Goal: Book appointment/travel/reservation

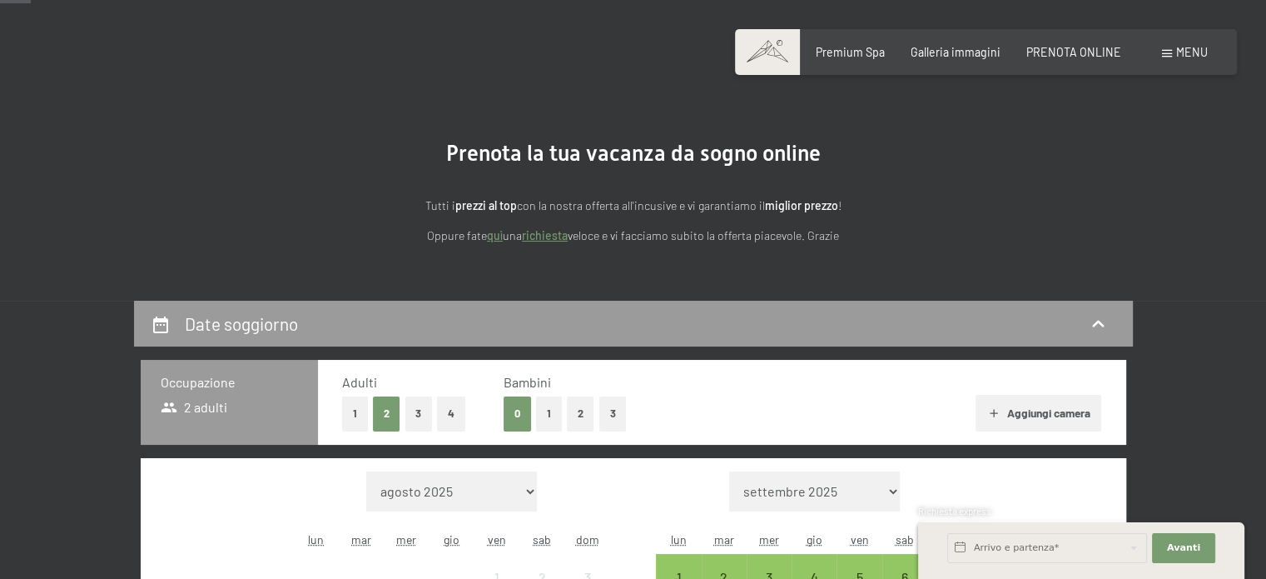
scroll to position [250, 0]
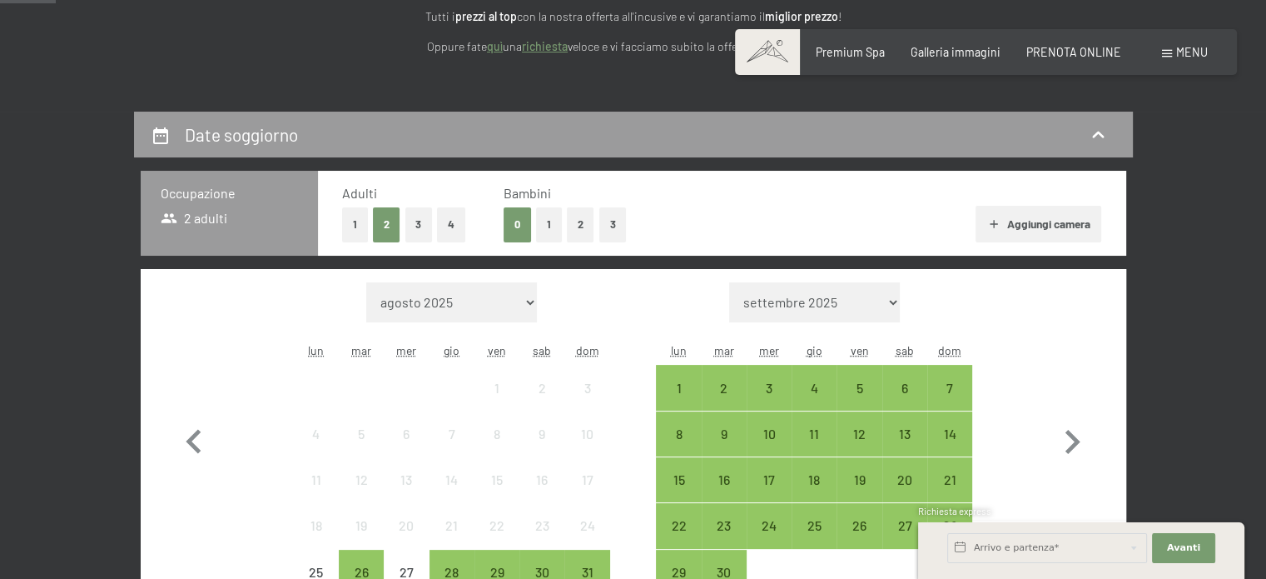
click at [353, 229] on button "1" at bounding box center [355, 224] width 26 height 34
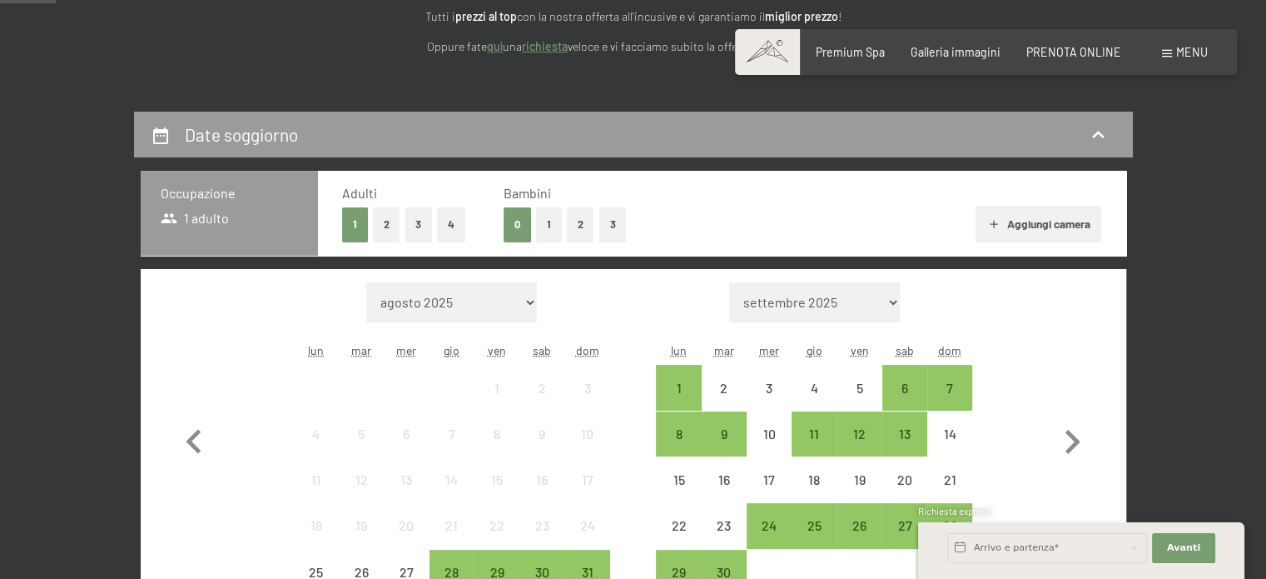
click at [508, 303] on select "agosto 2025 settembre 2025 ottobre 2025 novembre 2025 dicembre 2025 gennaio 202…" at bounding box center [451, 302] width 171 height 40
select select "[DATE]"
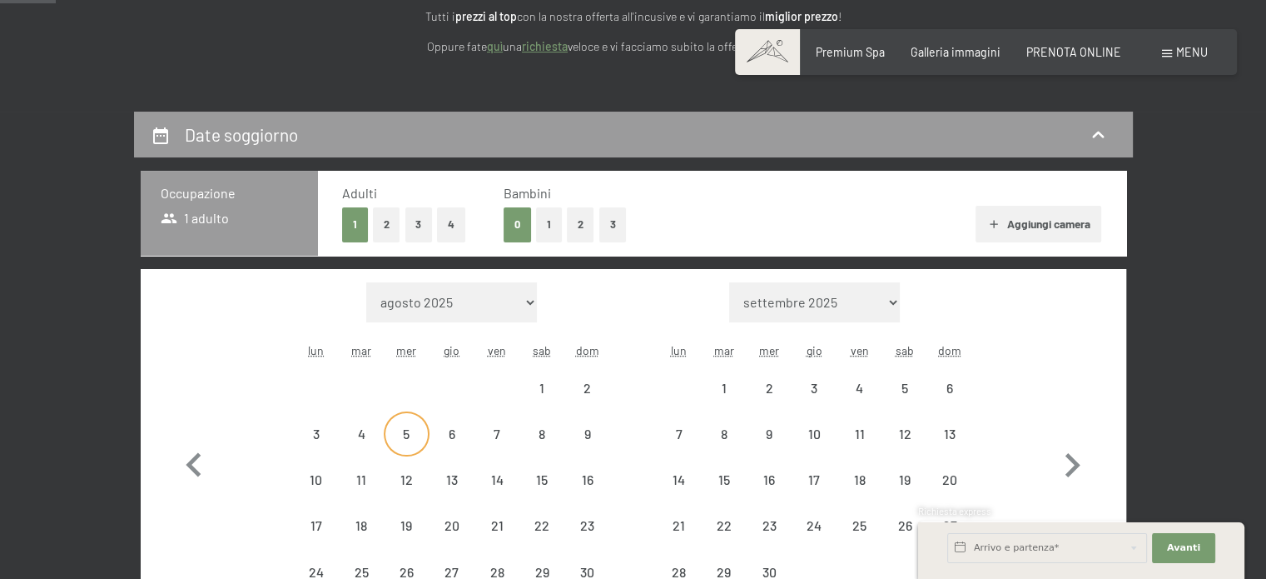
select select "[DATE]"
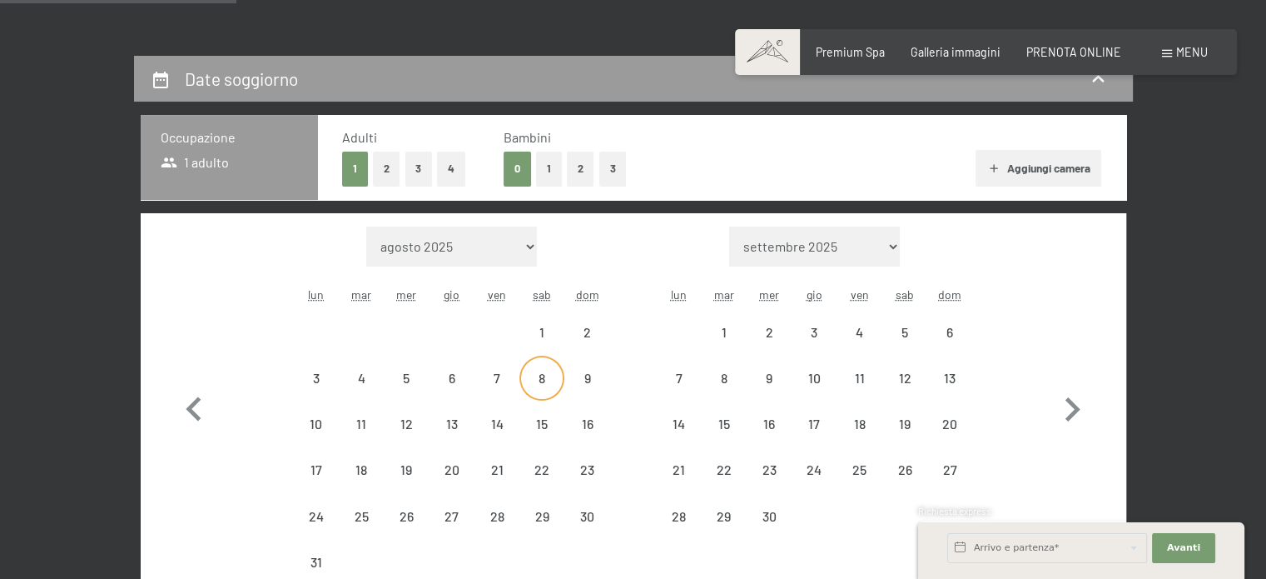
scroll to position [333, 0]
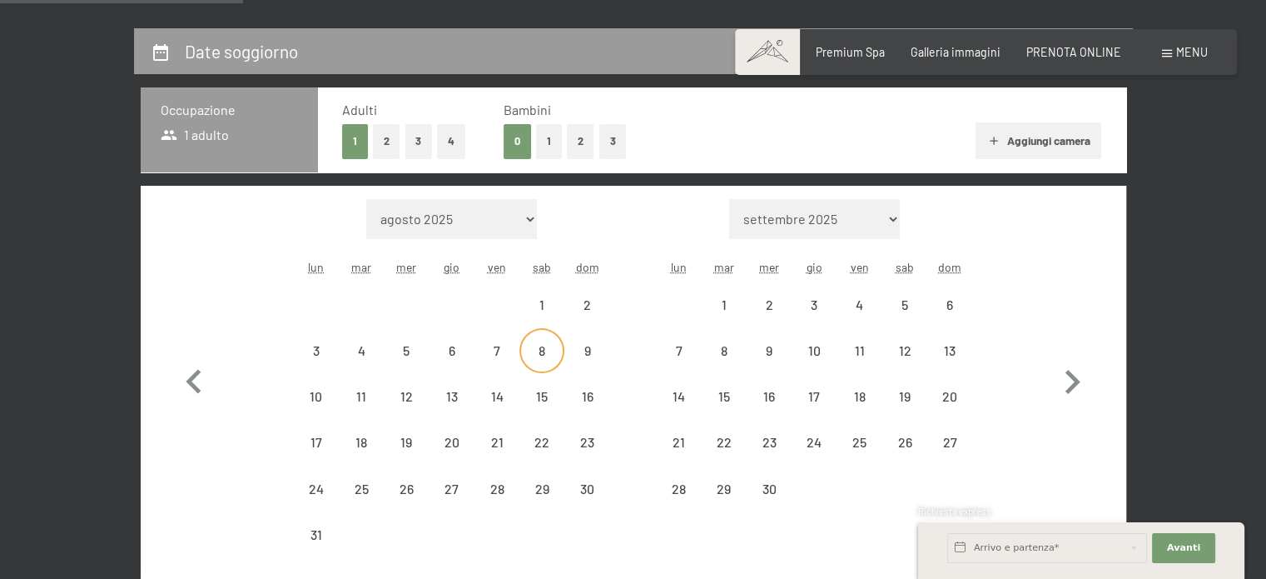
click at [545, 353] on div "8" at bounding box center [542, 365] width 42 height 42
select select "[DATE]"
click at [455, 435] on div "20" at bounding box center [452, 456] width 42 height 42
select select "[DATE]"
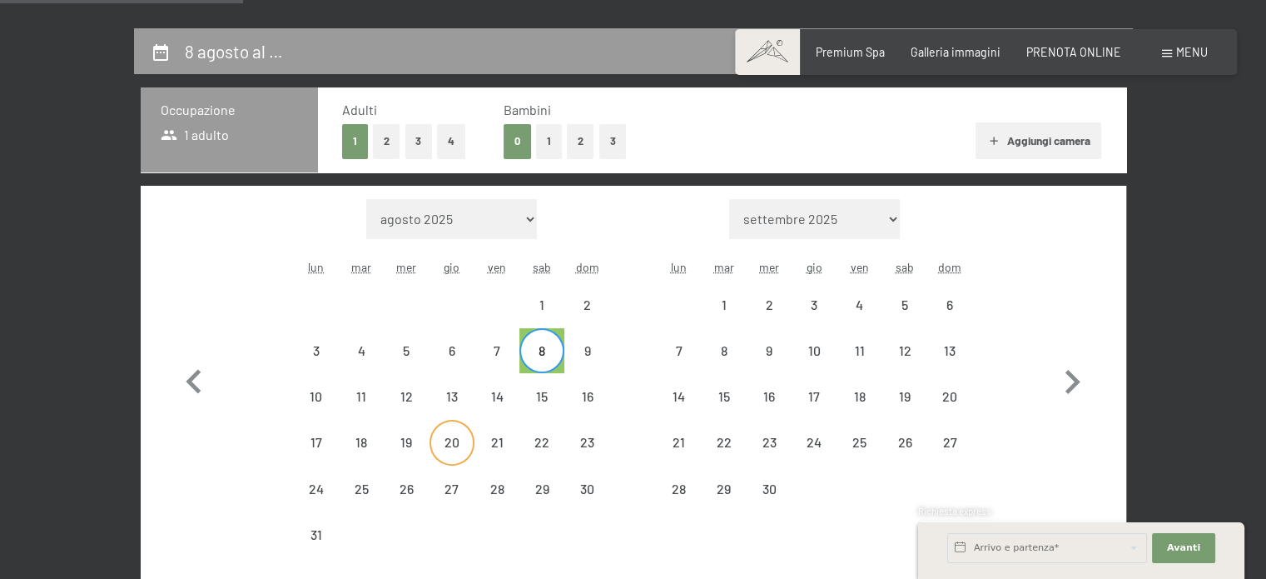
select select "[DATE]"
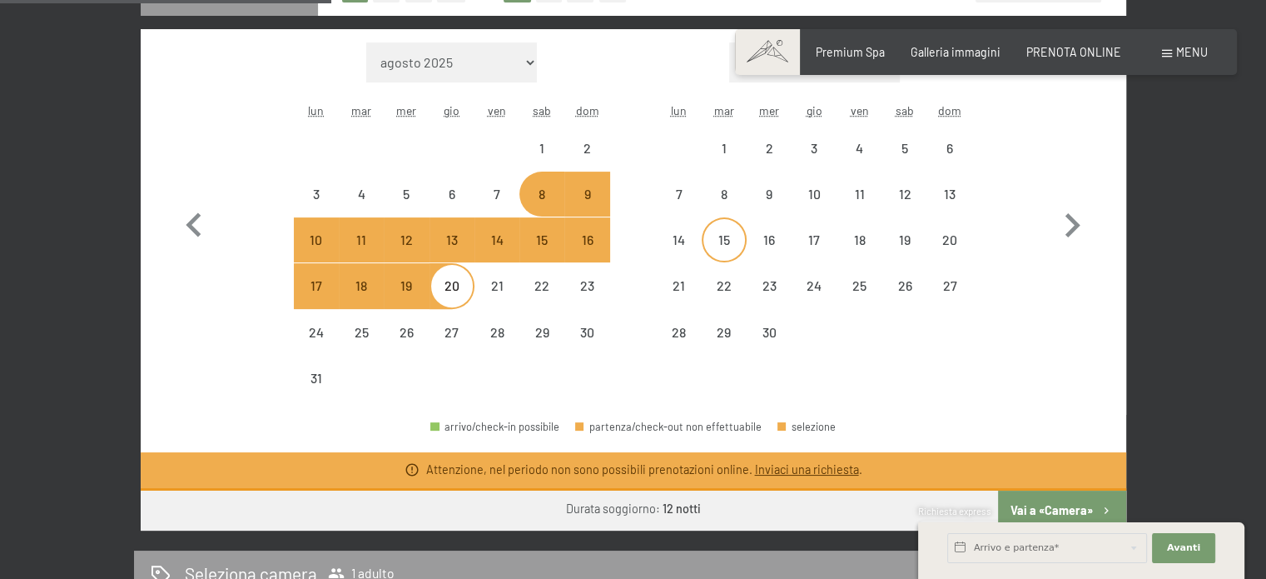
scroll to position [500, 0]
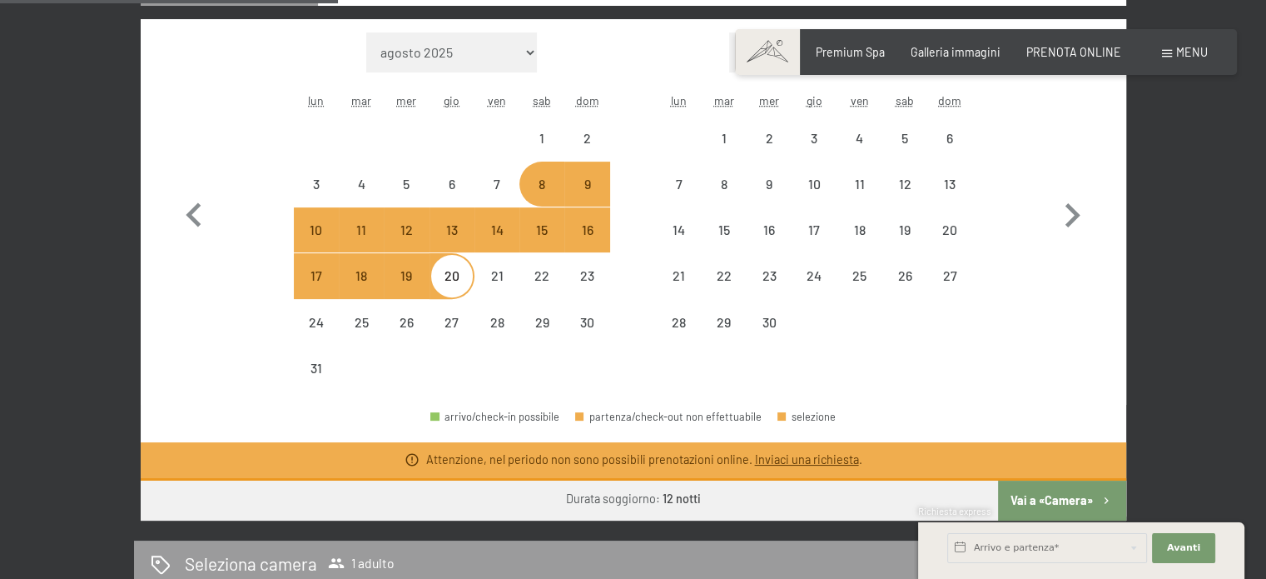
click at [543, 188] on div "8" at bounding box center [542, 198] width 42 height 42
select select "[DATE]"
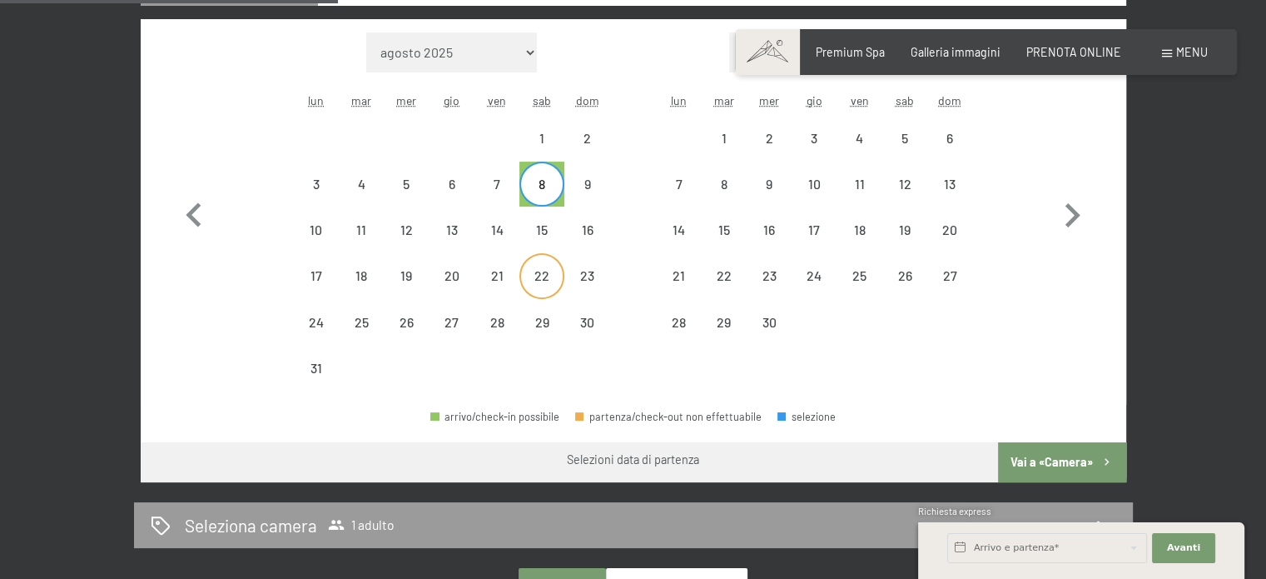
click at [550, 272] on div "22" at bounding box center [542, 290] width 42 height 42
select select "[DATE]"
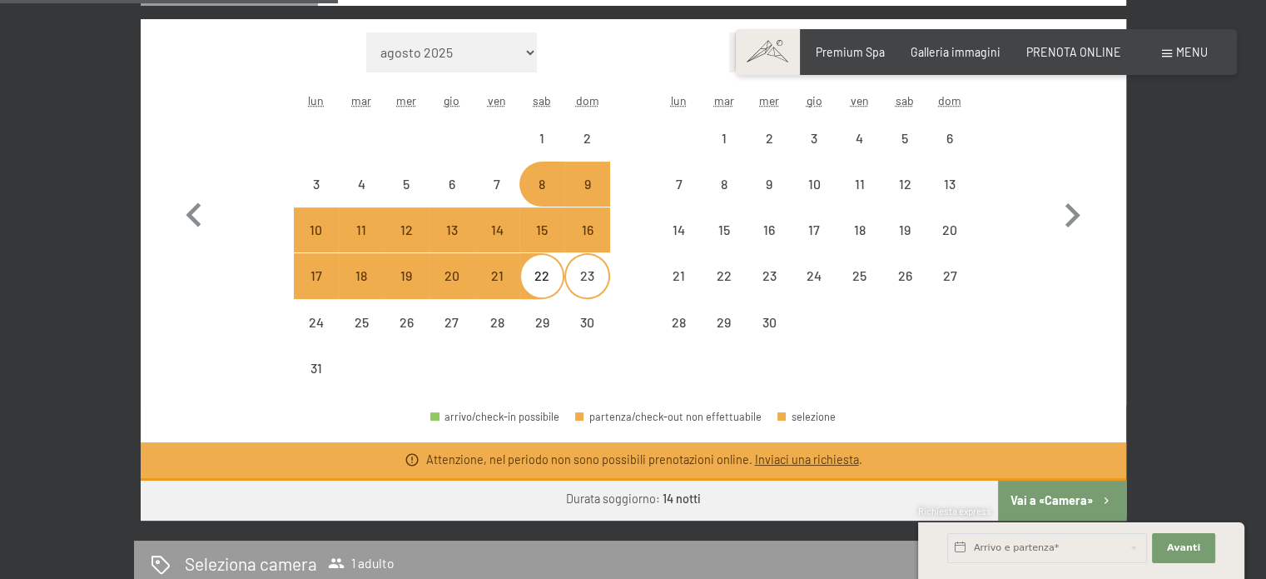
click at [594, 281] on div "23" at bounding box center [587, 290] width 42 height 42
select select "[DATE]"
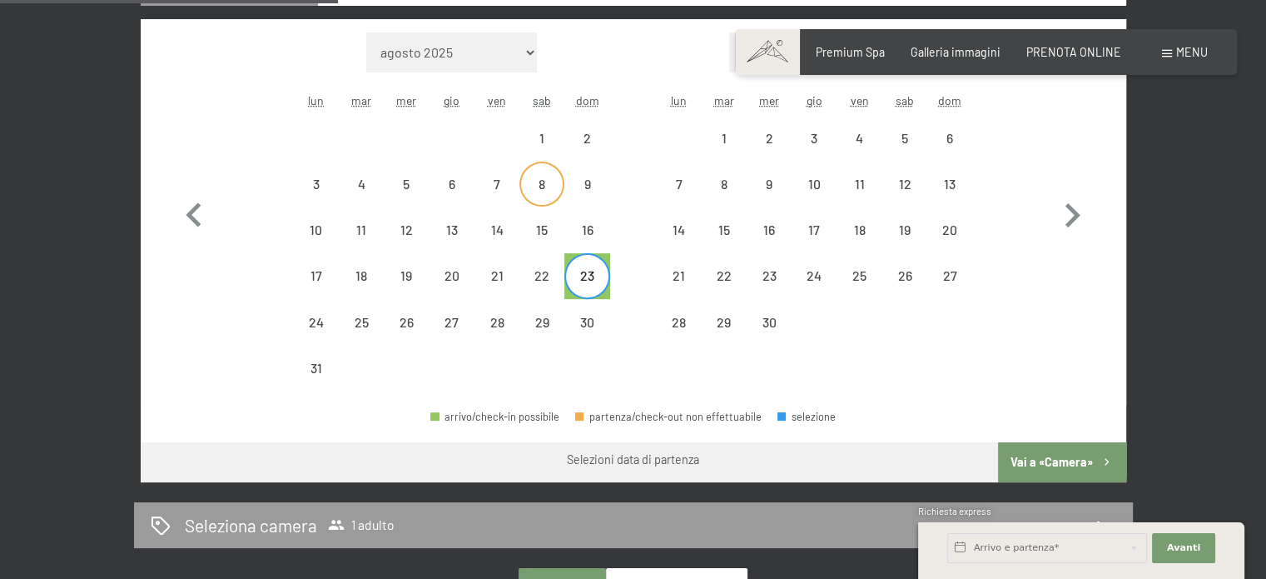
click at [542, 186] on div "8" at bounding box center [542, 198] width 42 height 42
select select "[DATE]"
click at [539, 228] on div "15" at bounding box center [542, 244] width 42 height 42
select select "[DATE]"
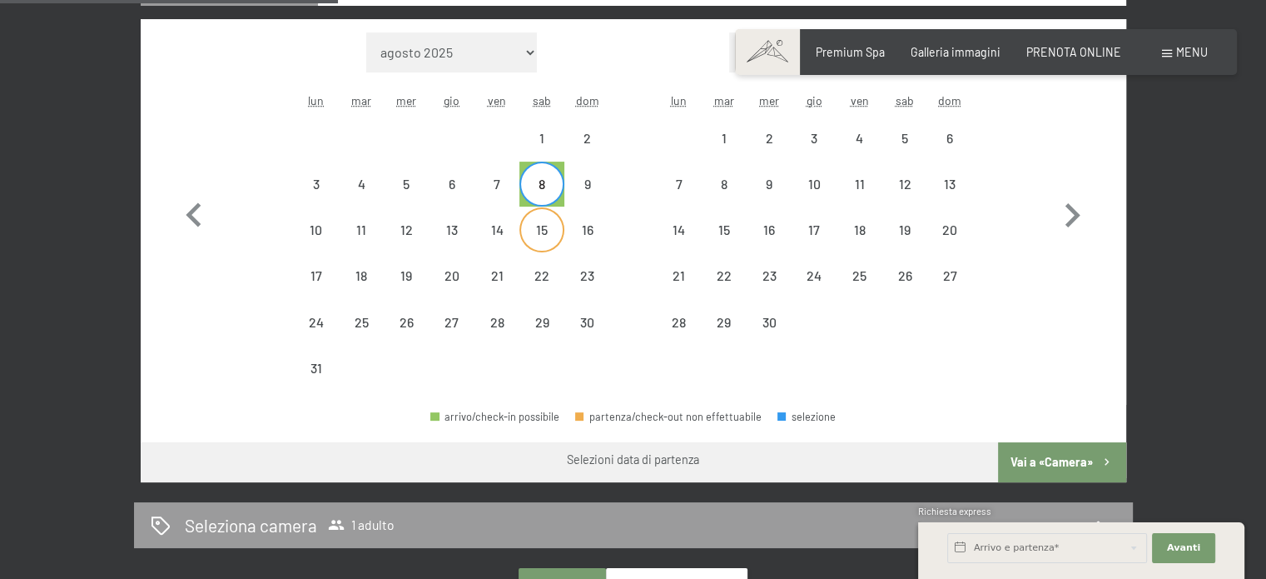
select select "[DATE]"
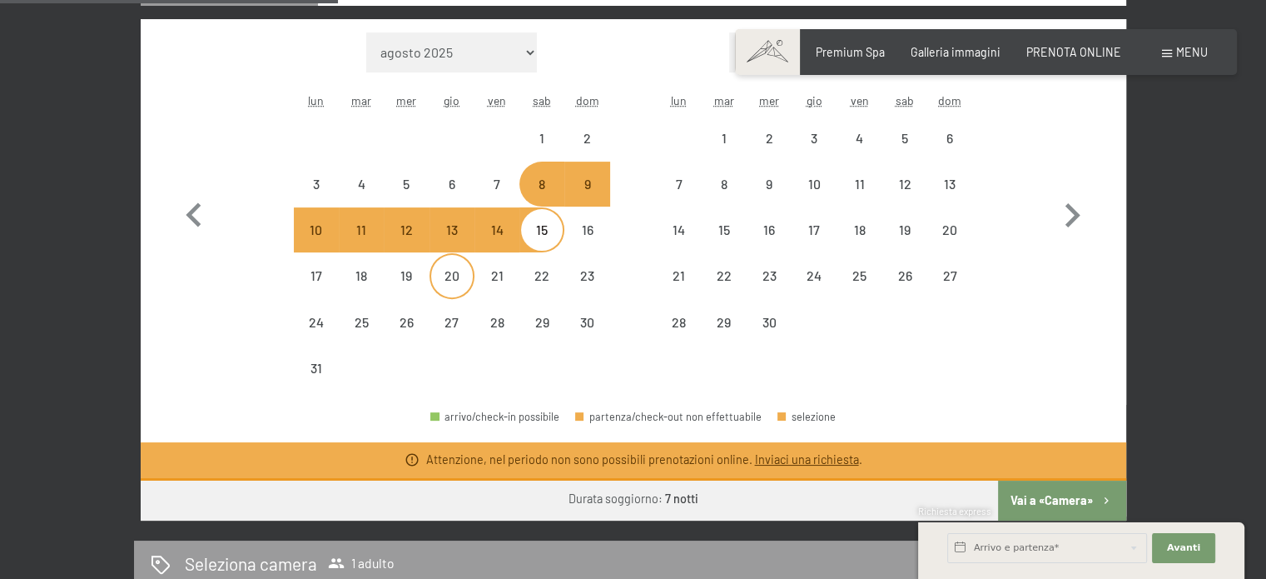
click at [456, 272] on div "20" at bounding box center [452, 290] width 42 height 42
select select "[DATE]"
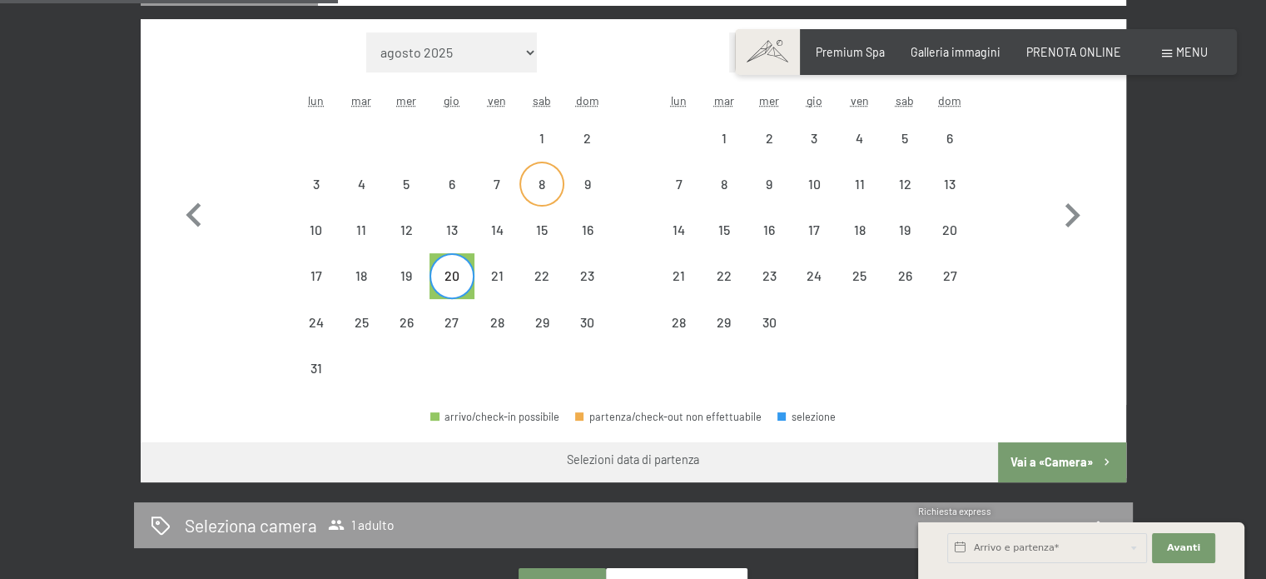
click at [549, 191] on div "8" at bounding box center [542, 198] width 42 height 42
select select "[DATE]"
click at [463, 261] on div "20" at bounding box center [452, 275] width 45 height 45
select select "[DATE]"
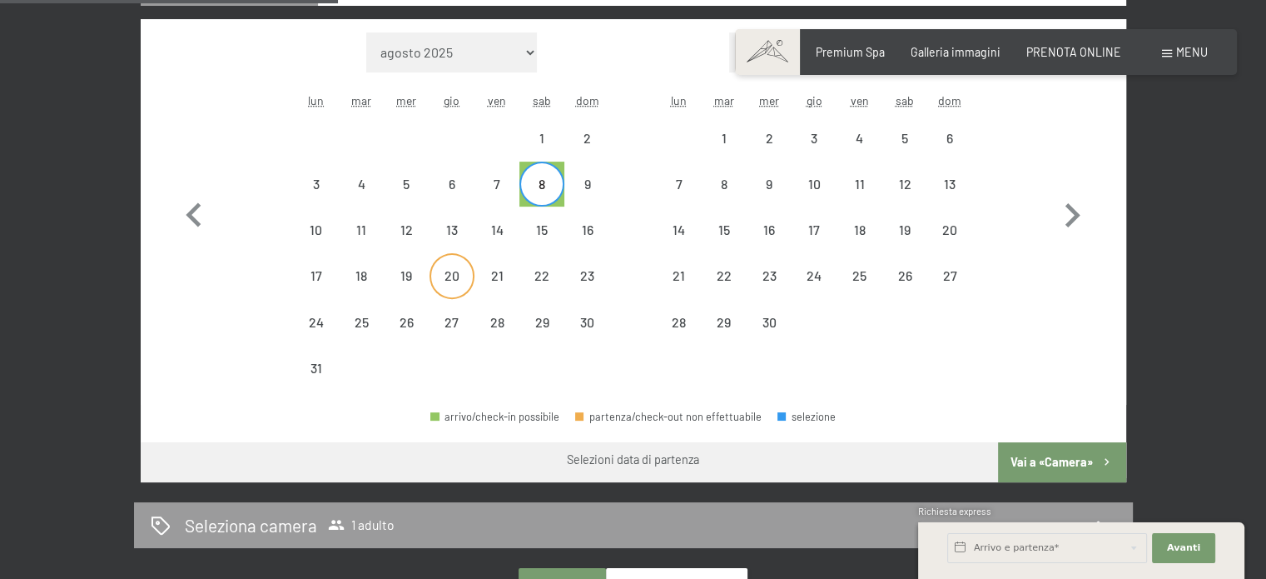
select select "[DATE]"
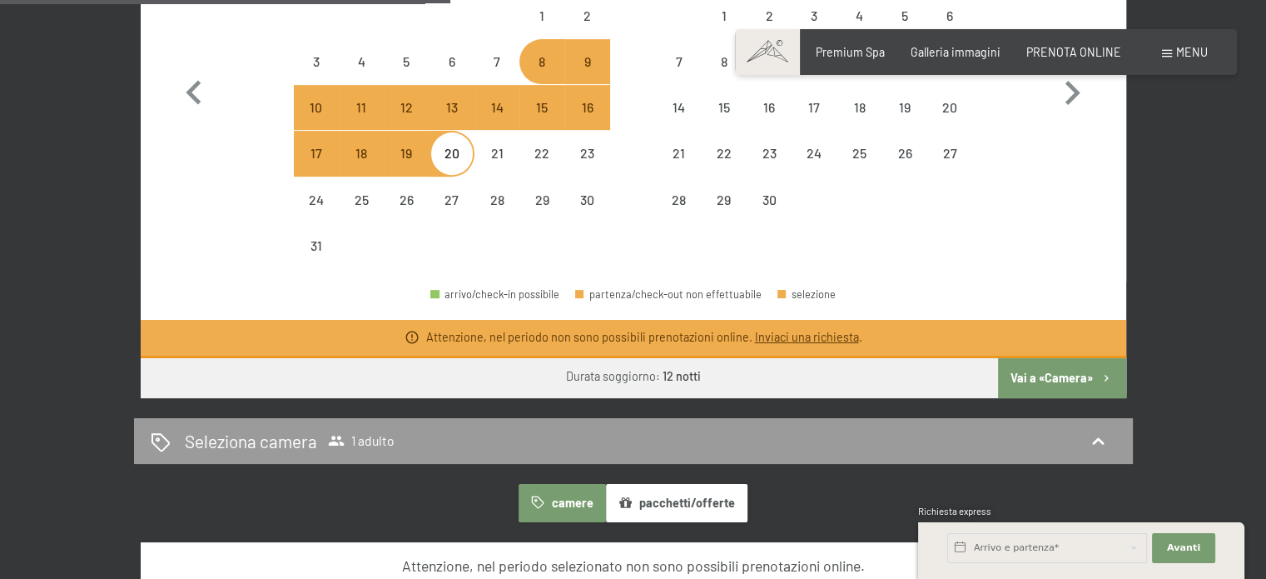
scroll to position [666, 0]
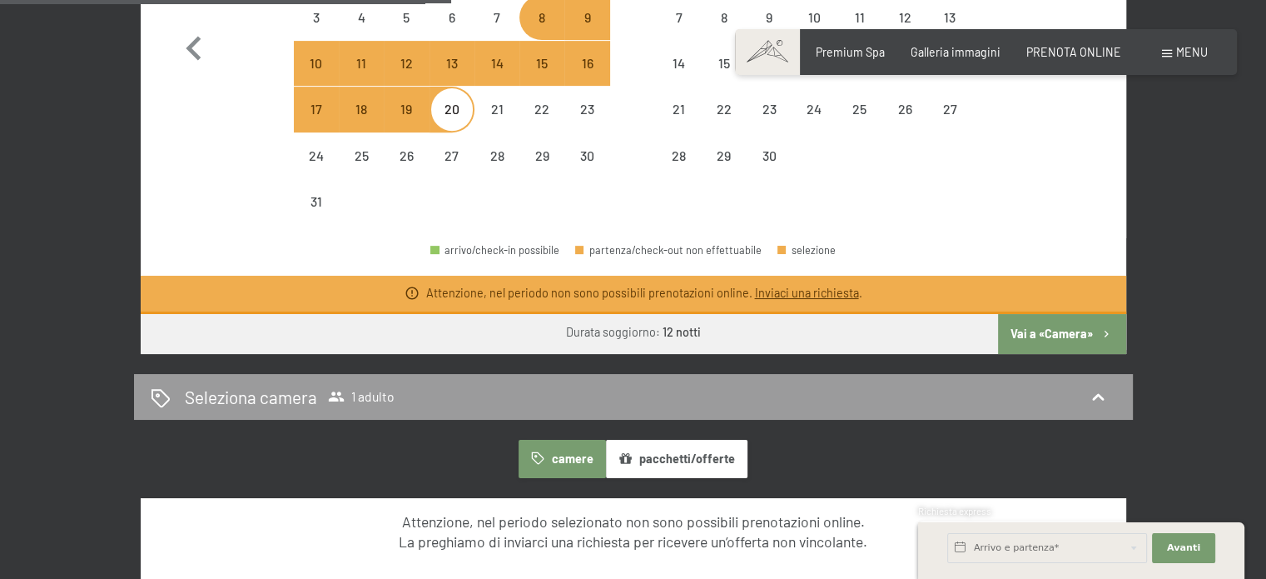
click at [1076, 327] on button "Vai a «Camera»" at bounding box center [1061, 334] width 127 height 40
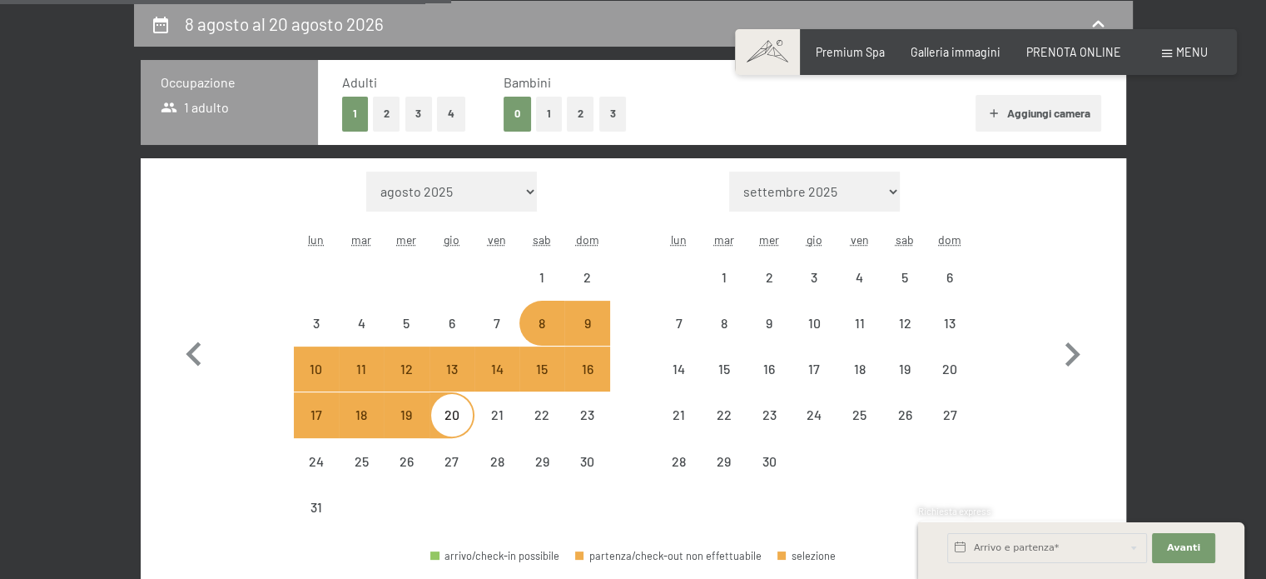
select select "[DATE]"
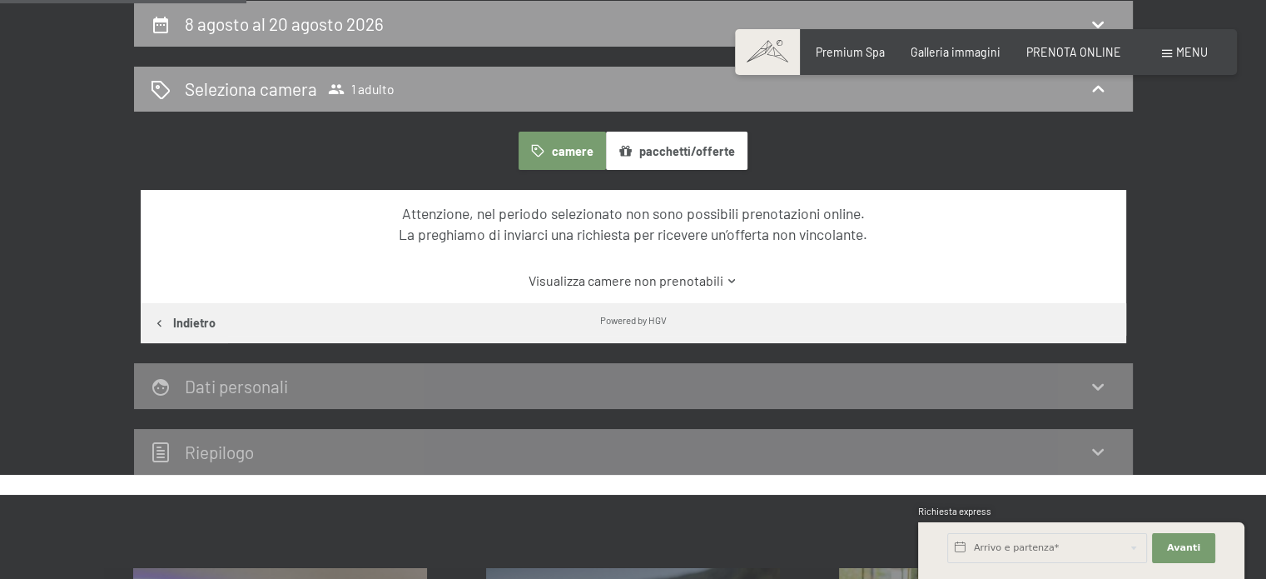
click at [613, 282] on link "Visualizza camere non prenotabili" at bounding box center [633, 280] width 927 height 18
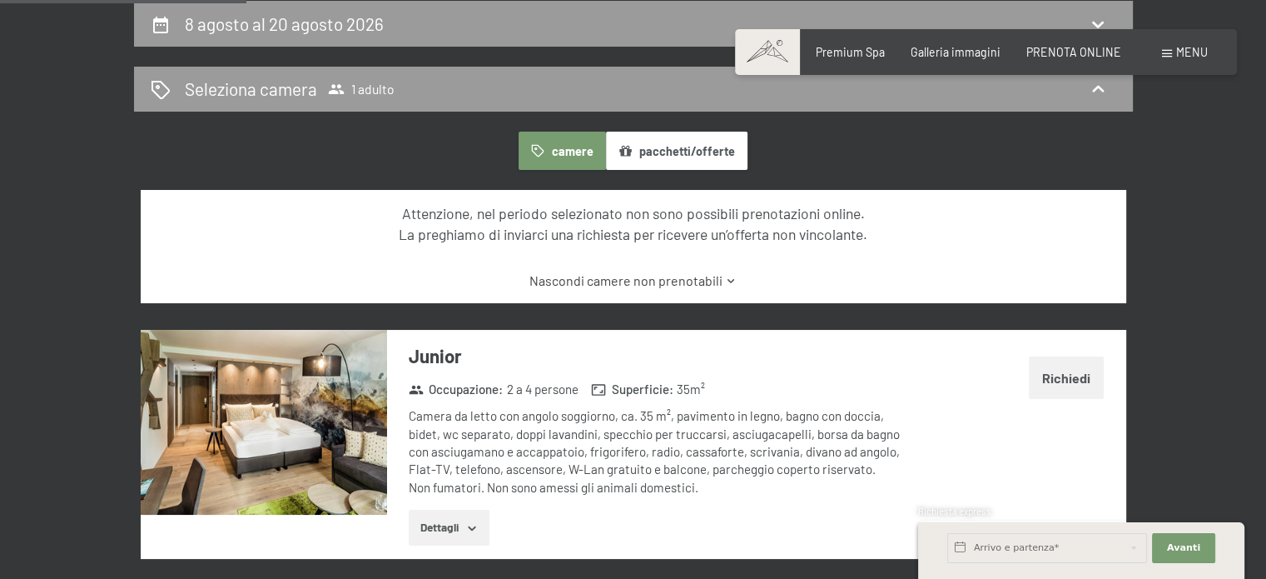
click at [462, 524] on button "Dettagli" at bounding box center [449, 527] width 81 height 37
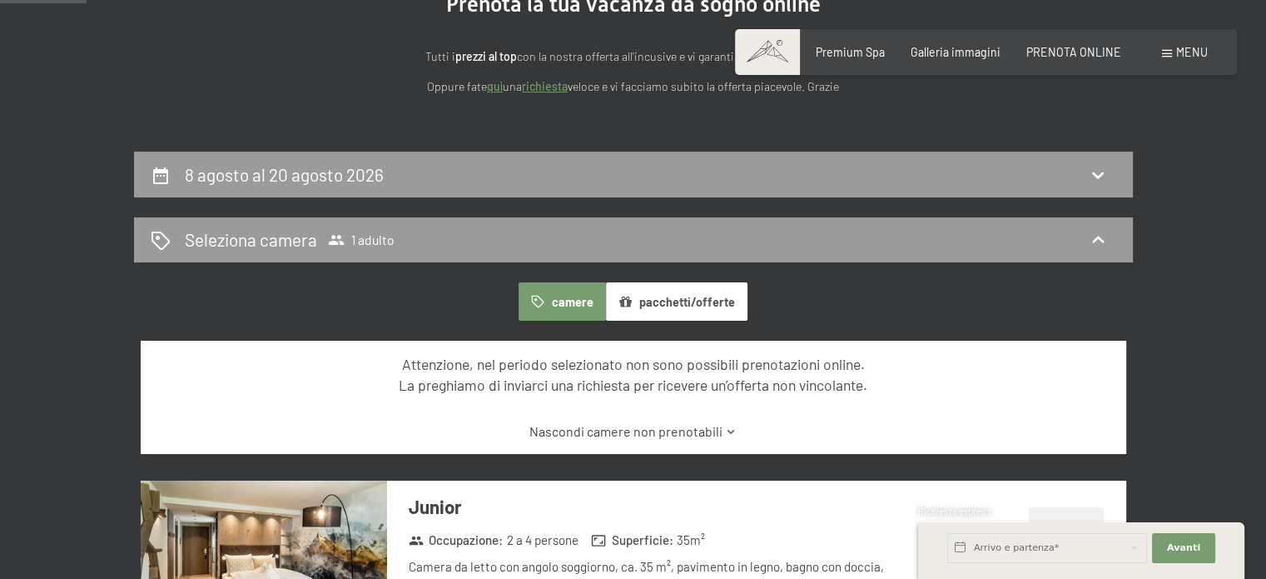
scroll to position [111, 0]
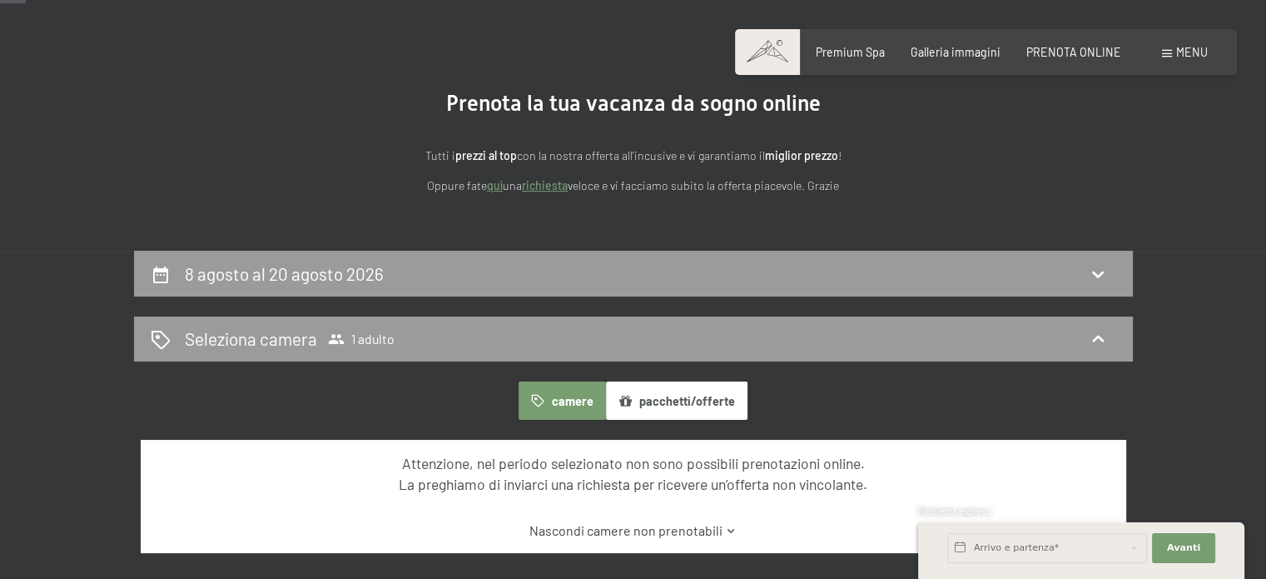
click at [673, 400] on button "pacchetti/offerte" at bounding box center [677, 400] width 142 height 38
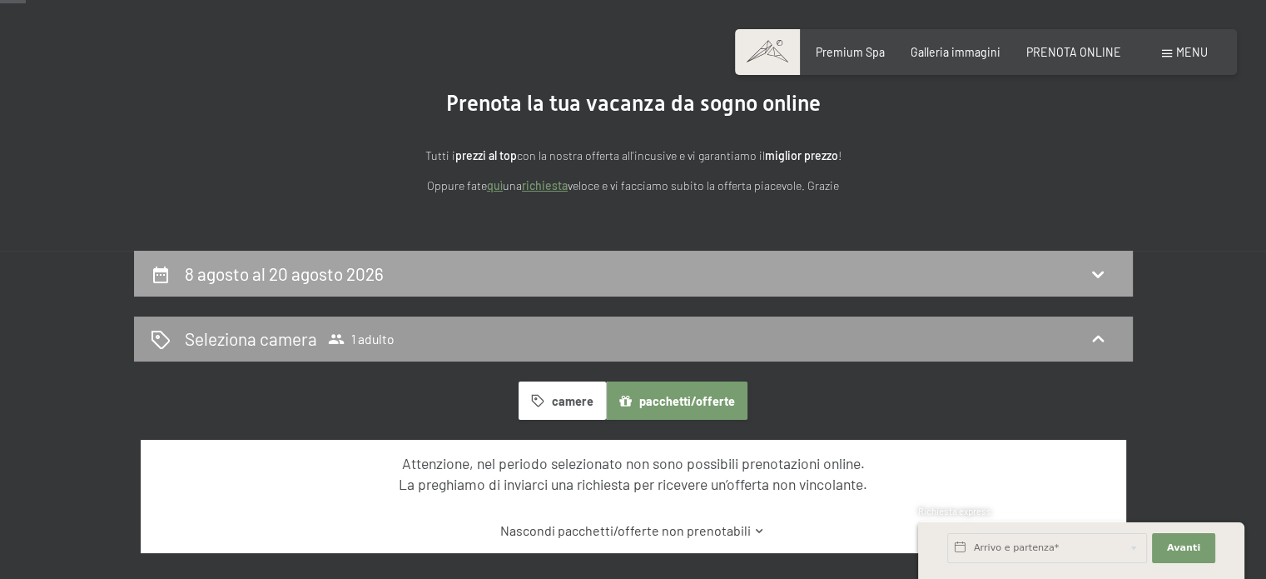
click at [299, 279] on h2 "8 agosto al 20 agosto 2026" at bounding box center [284, 273] width 199 height 21
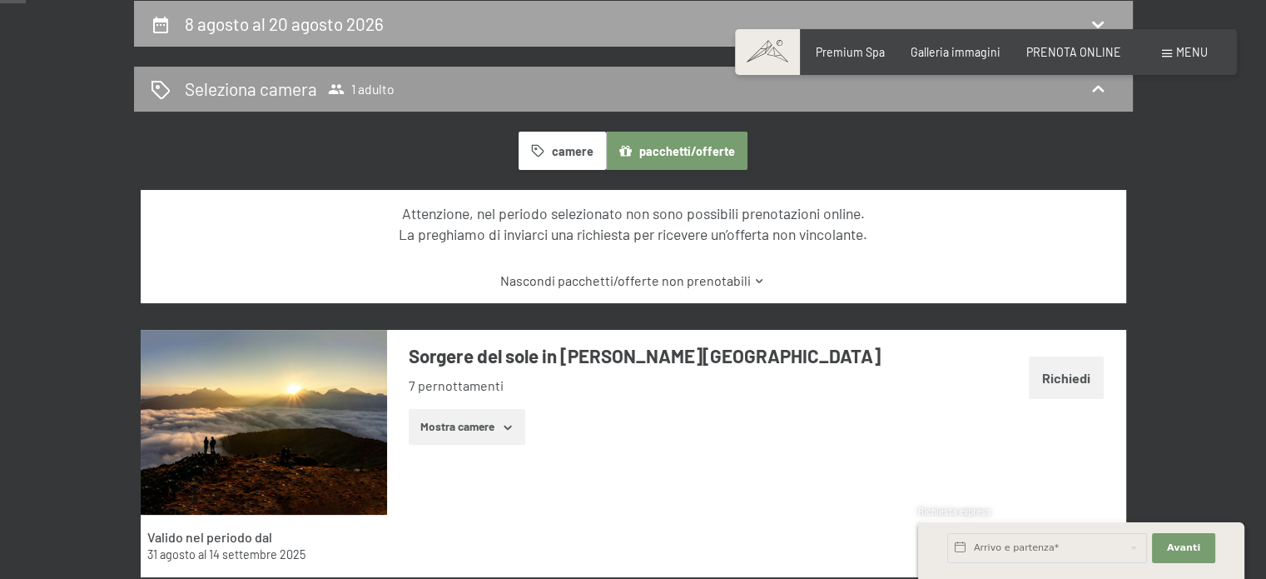
select select "[DATE]"
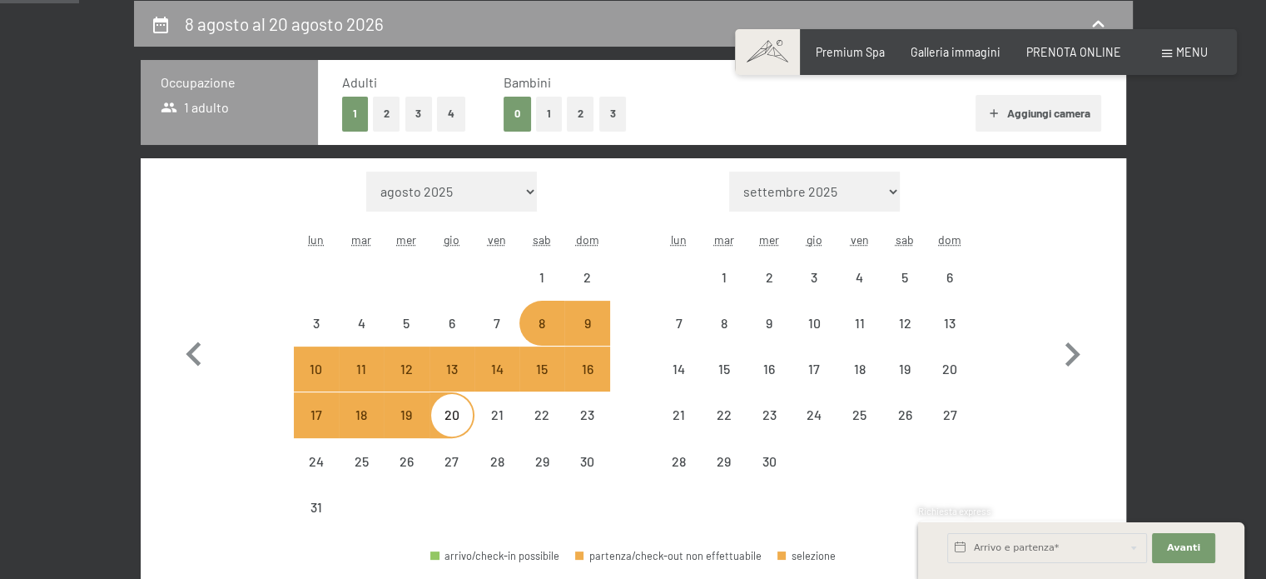
click at [465, 191] on select "agosto 2025 settembre 2025 ottobre 2025 novembre 2025 dicembre 2025 gennaio 202…" at bounding box center [451, 191] width 171 height 40
select select "[DATE]"
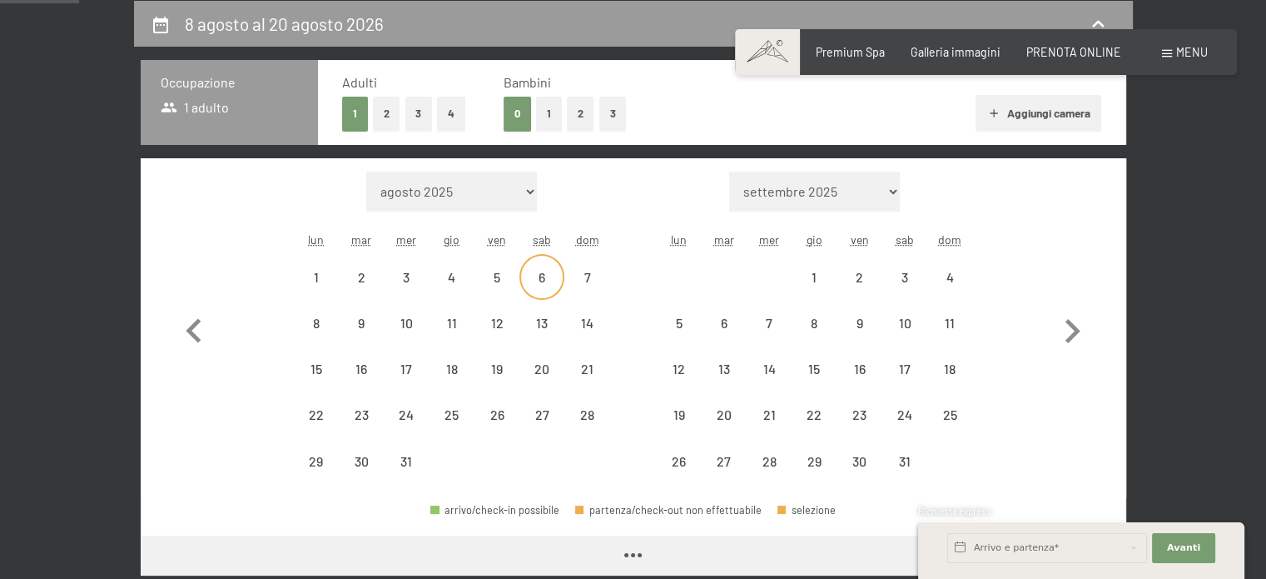
select select "[DATE]"
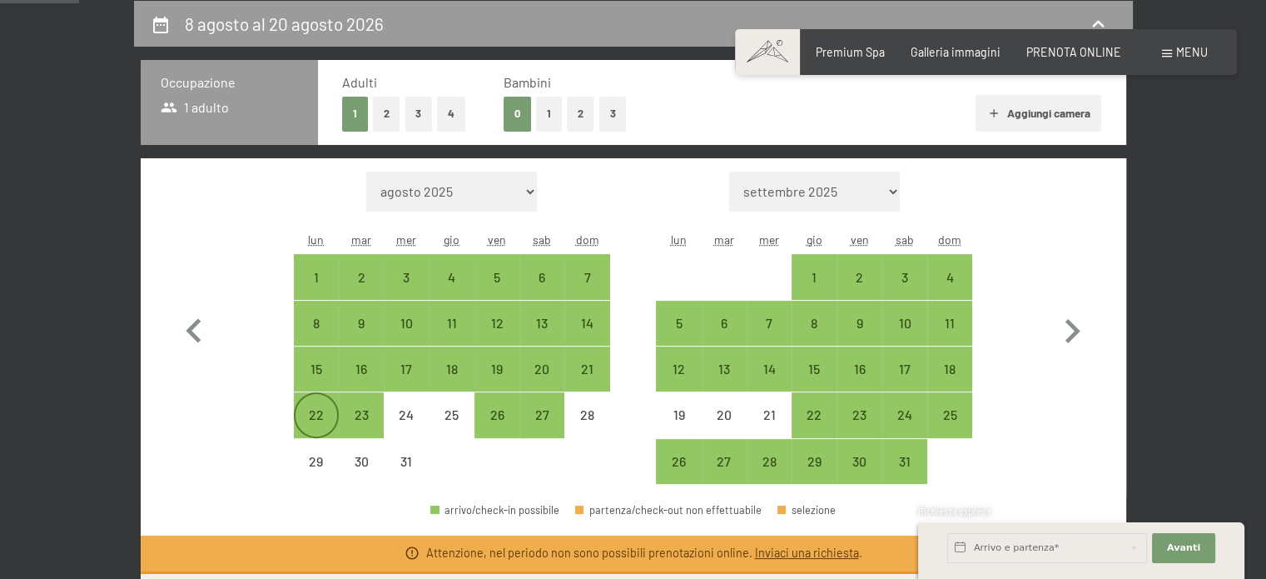
click at [315, 409] on div "22" at bounding box center [317, 429] width 42 height 42
select select "[DATE]"
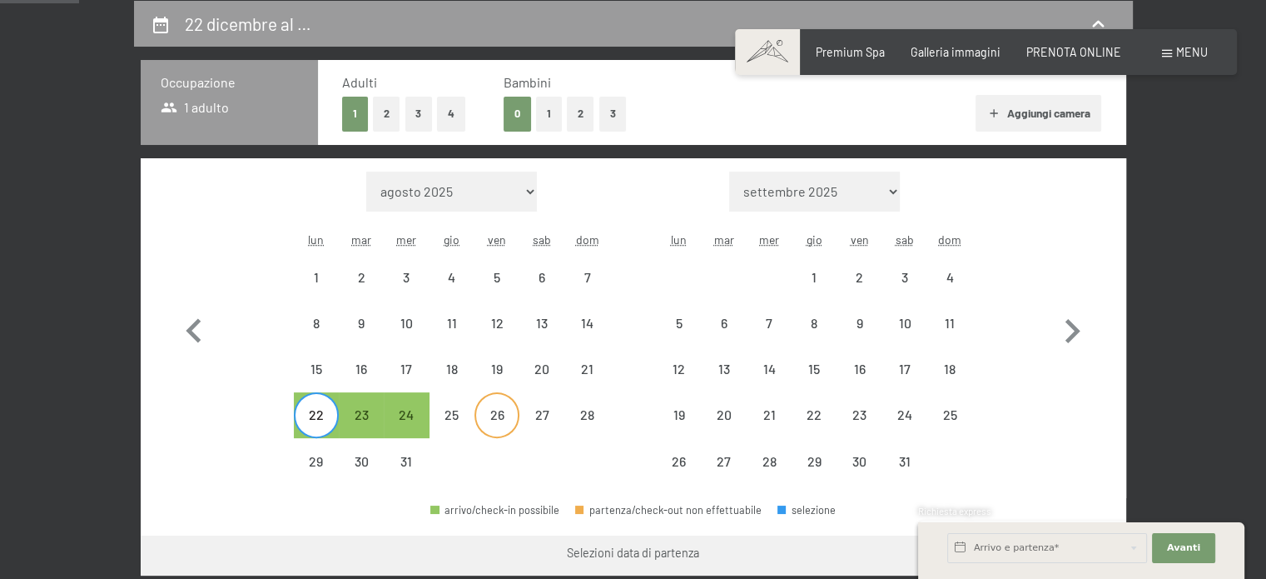
click at [509, 409] on div "26" at bounding box center [497, 429] width 42 height 42
select select "[DATE]"
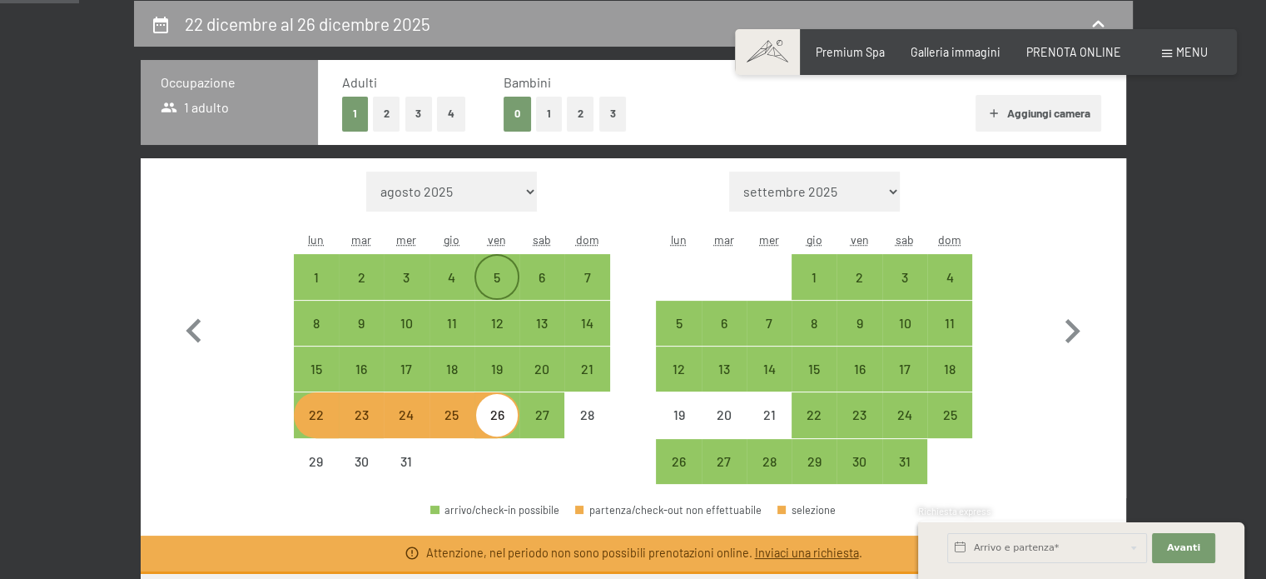
click at [496, 279] on div "5" at bounding box center [497, 292] width 42 height 42
select select "[DATE]"
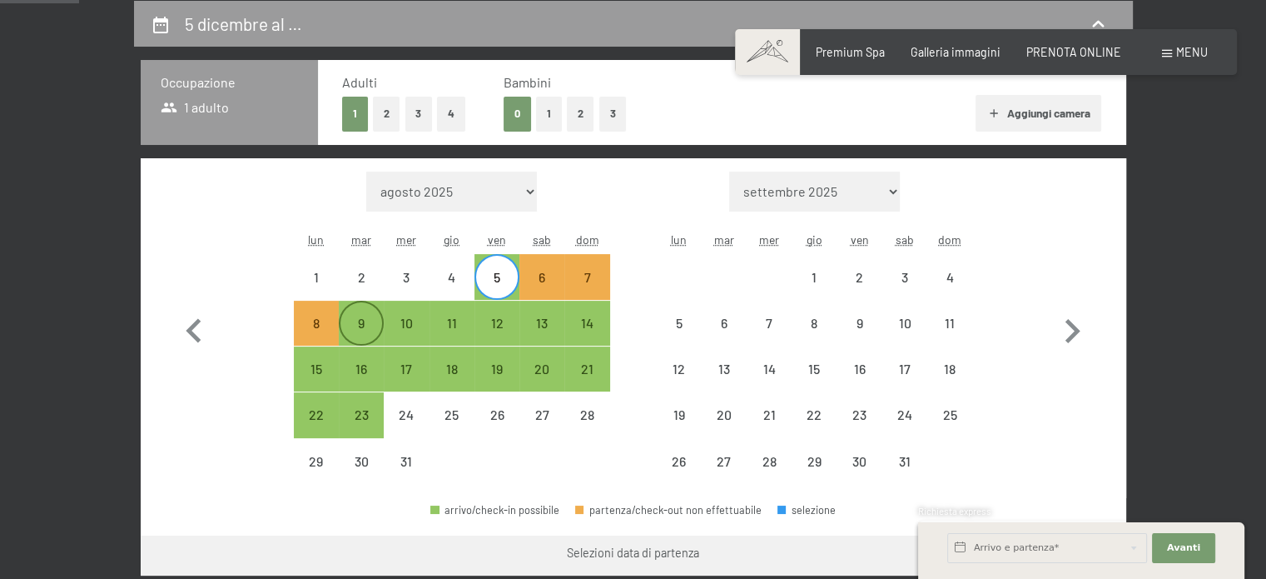
click at [366, 321] on div "9" at bounding box center [361, 337] width 42 height 42
select select "[DATE]"
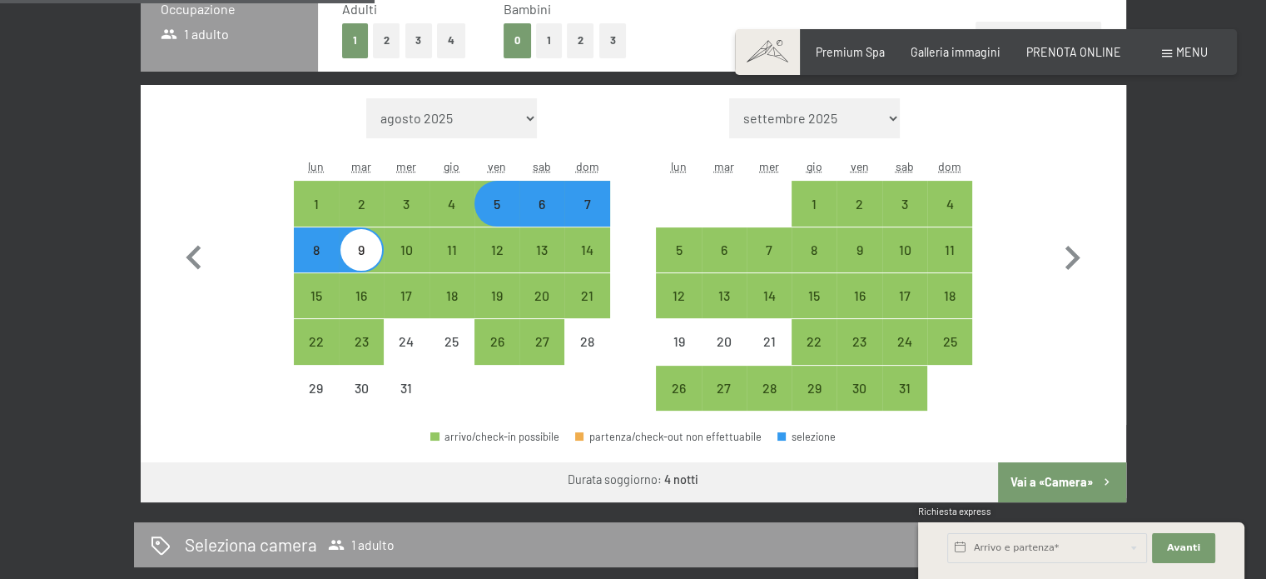
scroll to position [610, 0]
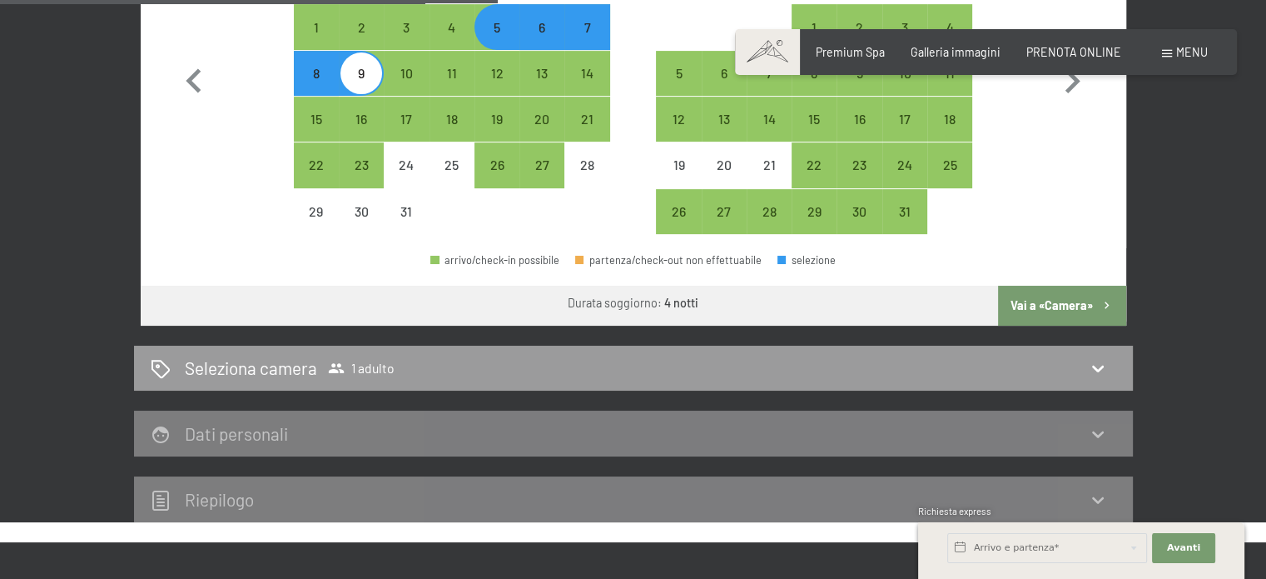
click at [1056, 300] on button "Vai a «Camera»" at bounding box center [1061, 306] width 127 height 40
select select "[DATE]"
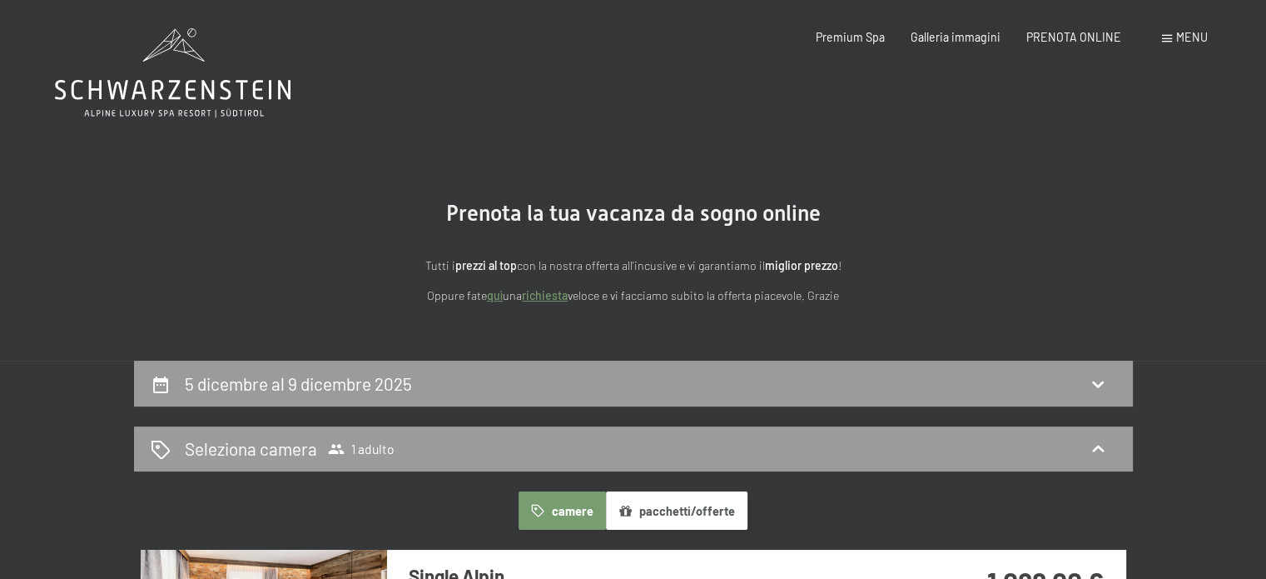
scroll to position [0, 0]
